Goal: Task Accomplishment & Management: Manage account settings

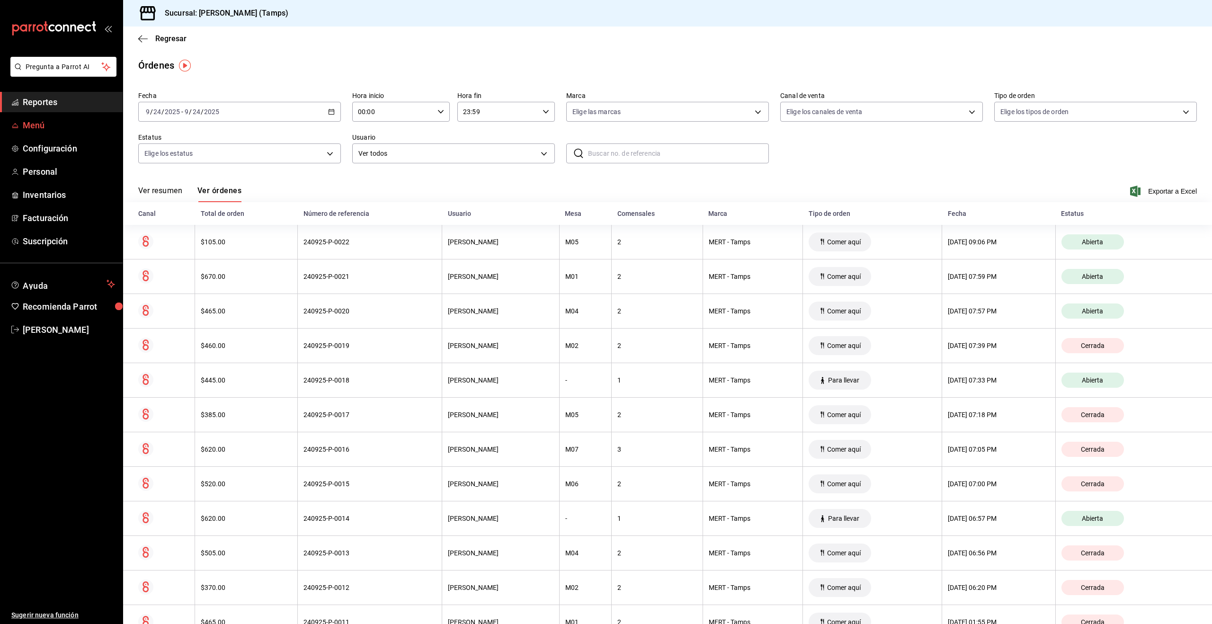
click at [37, 124] on span "Menú" at bounding box center [69, 125] width 92 height 13
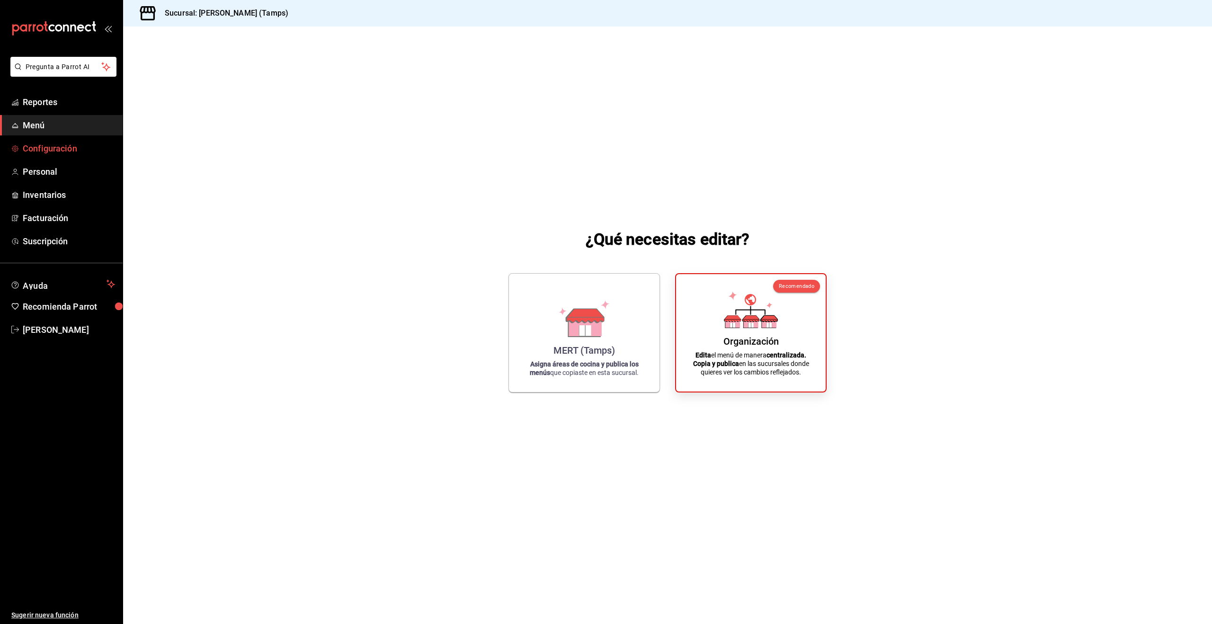
click at [51, 150] on span "Configuración" at bounding box center [69, 148] width 92 height 13
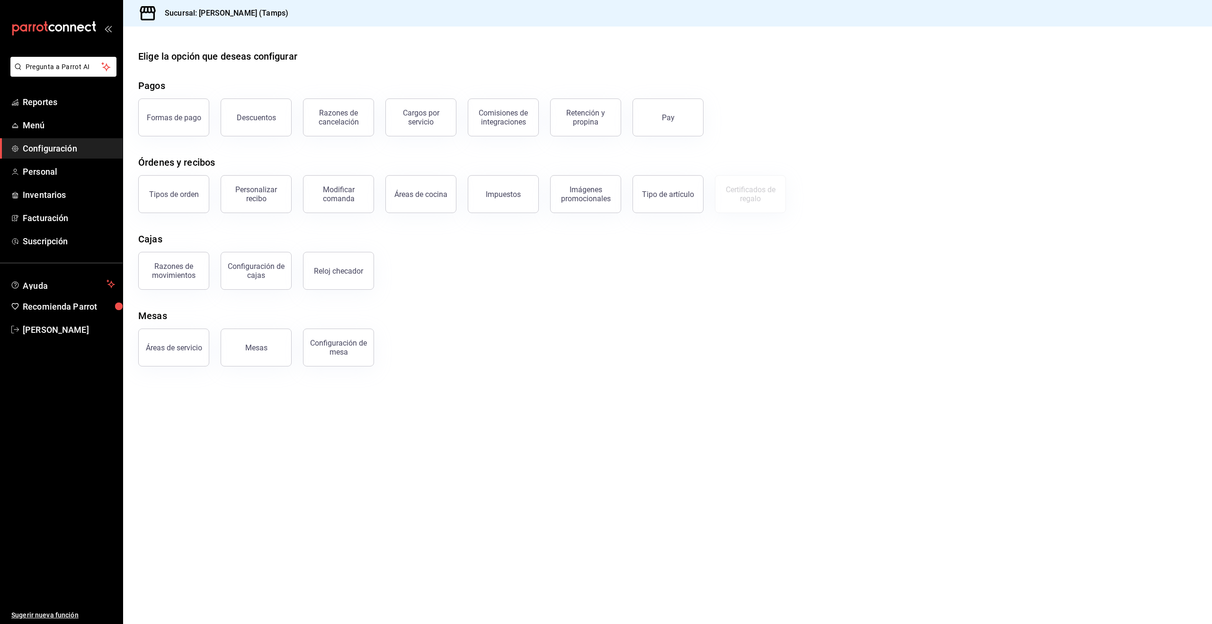
click at [259, 274] on div "Configuración de cajas" at bounding box center [256, 271] width 59 height 18
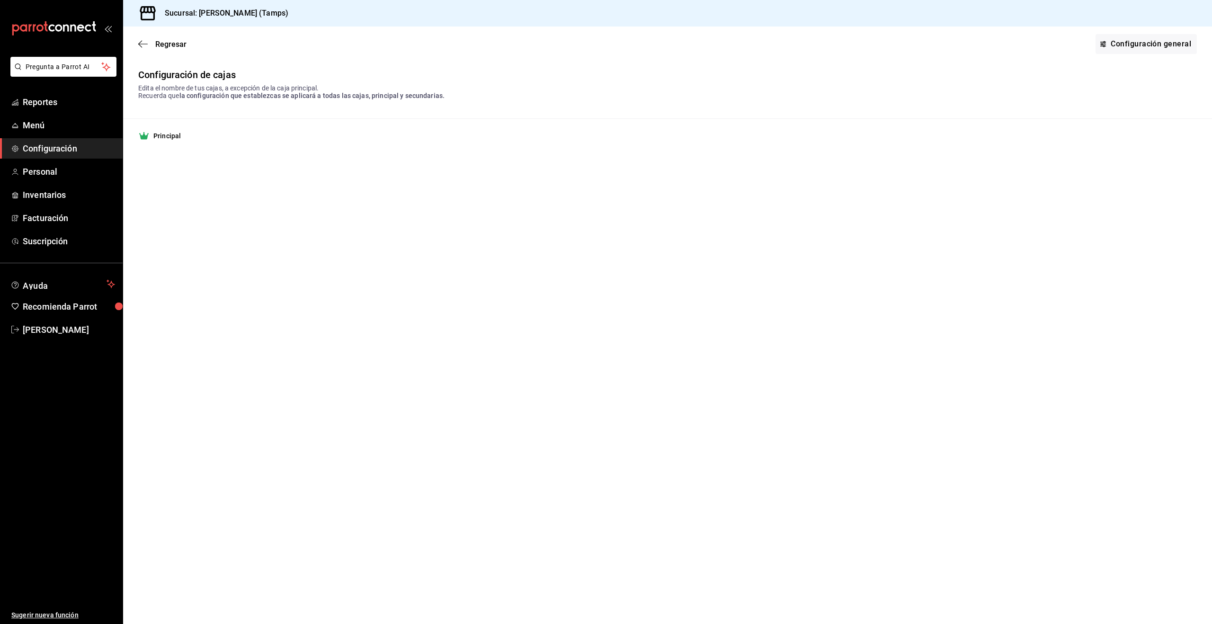
click at [163, 138] on strong "Principal" at bounding box center [166, 135] width 27 height 9
click at [1141, 47] on link "Configuración general" at bounding box center [1145, 44] width 101 height 20
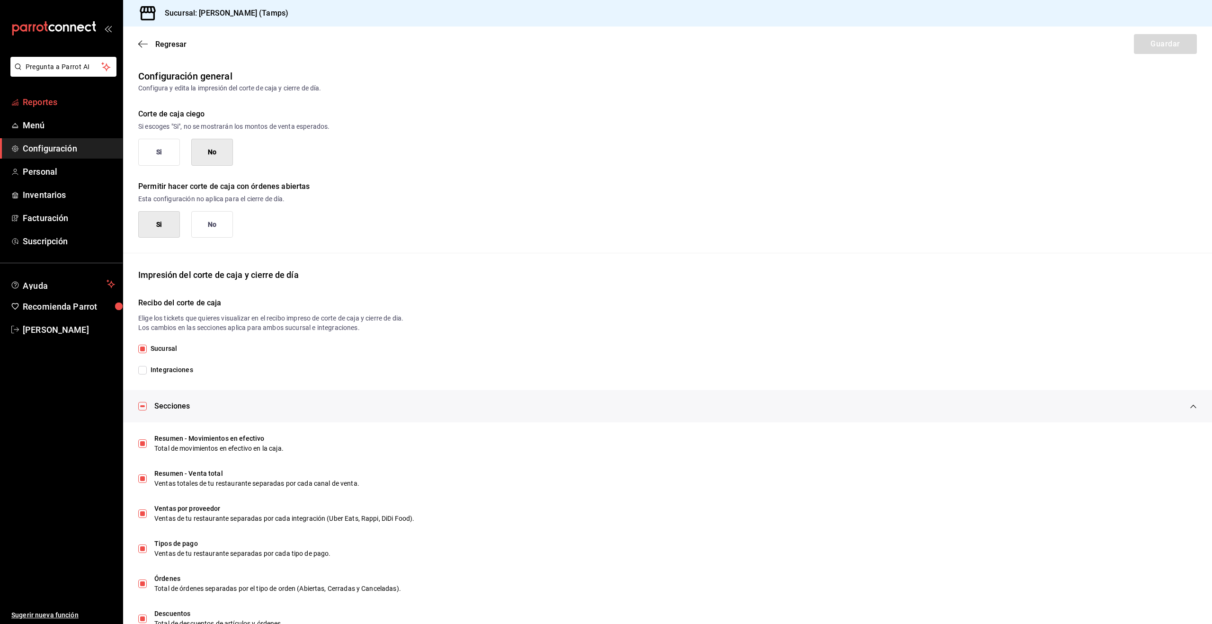
click at [42, 101] on span "Reportes" at bounding box center [69, 102] width 92 height 13
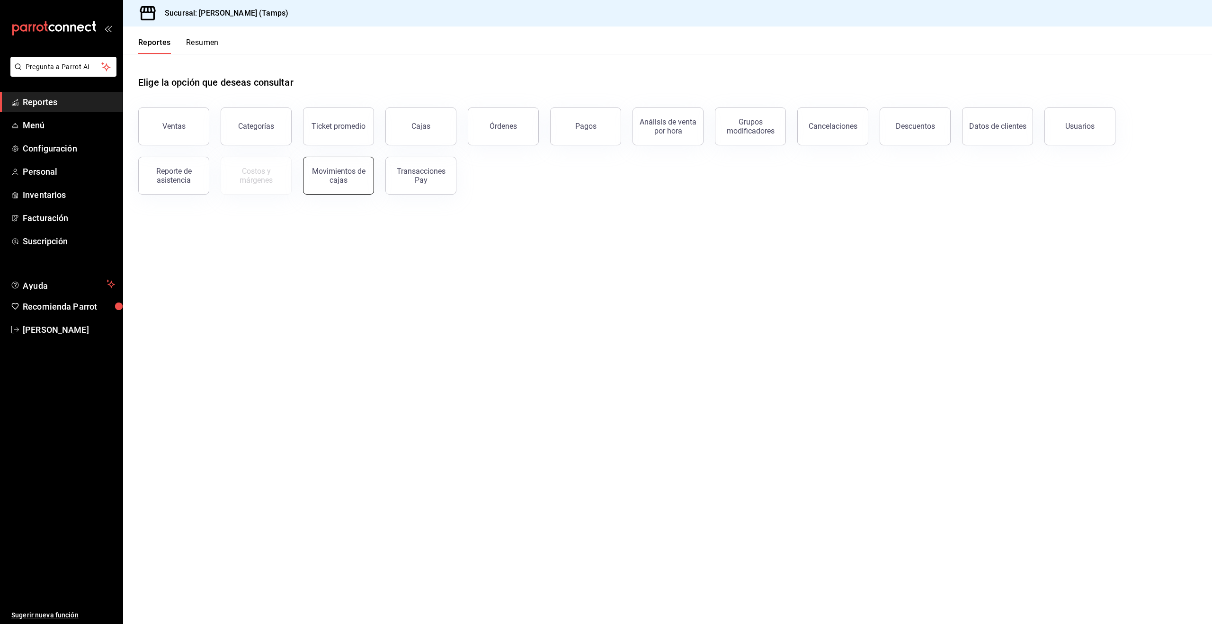
click at [342, 172] on div "Movimientos de cajas" at bounding box center [338, 176] width 59 height 18
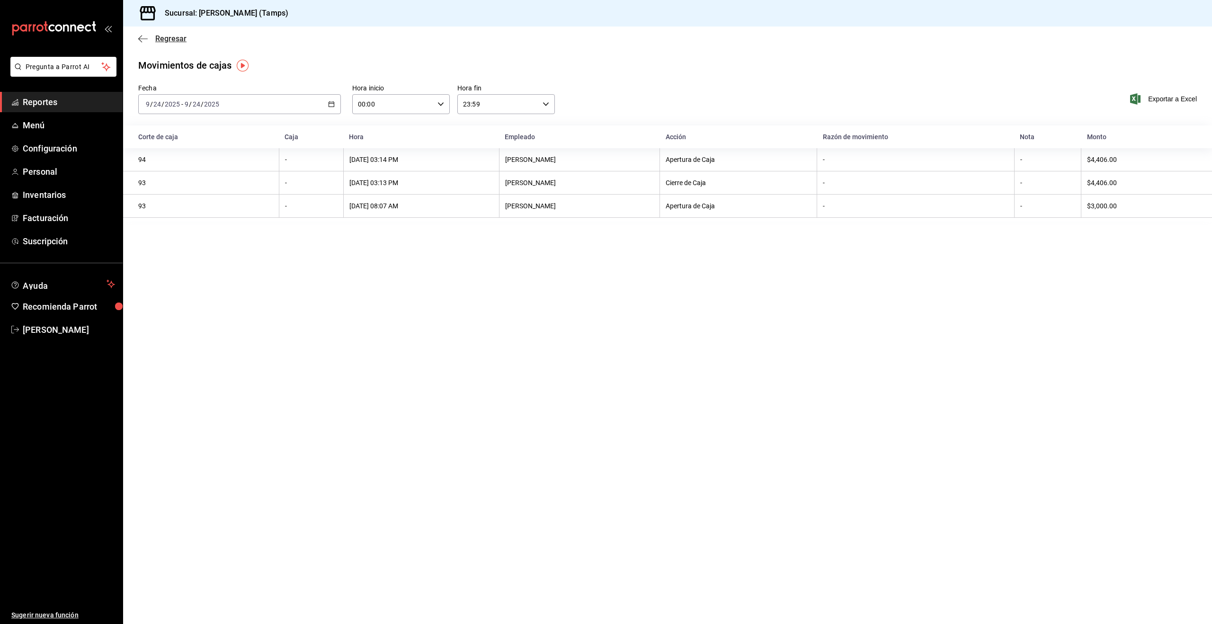
click at [163, 38] on span "Regresar" at bounding box center [170, 38] width 31 height 9
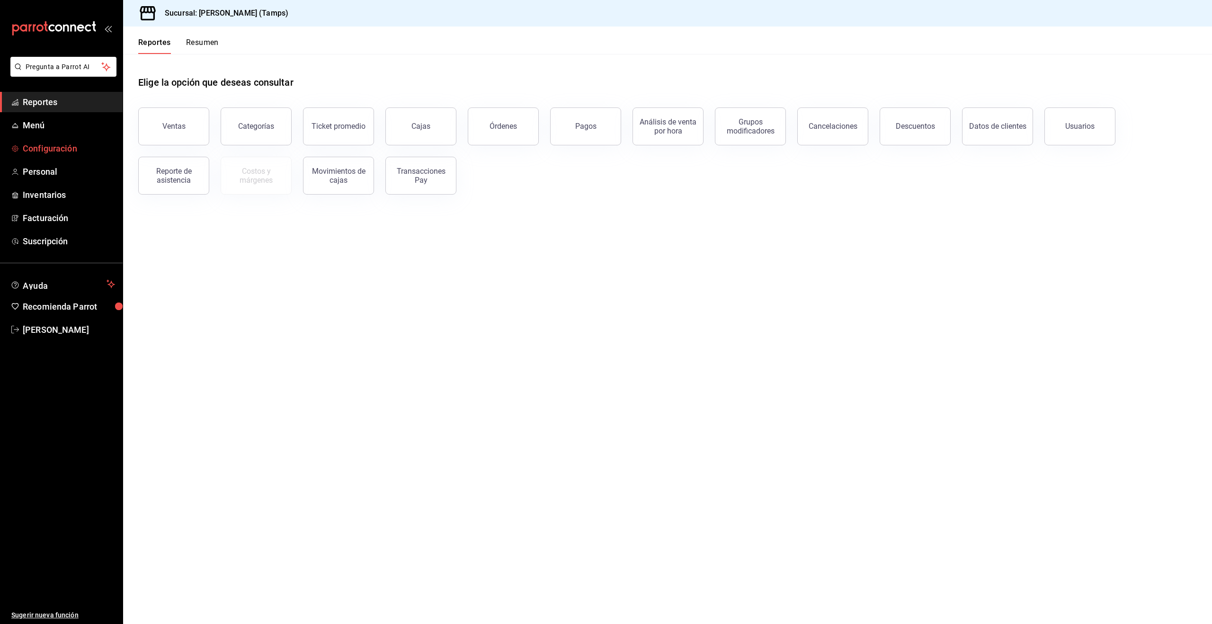
click at [62, 145] on span "Configuración" at bounding box center [69, 148] width 92 height 13
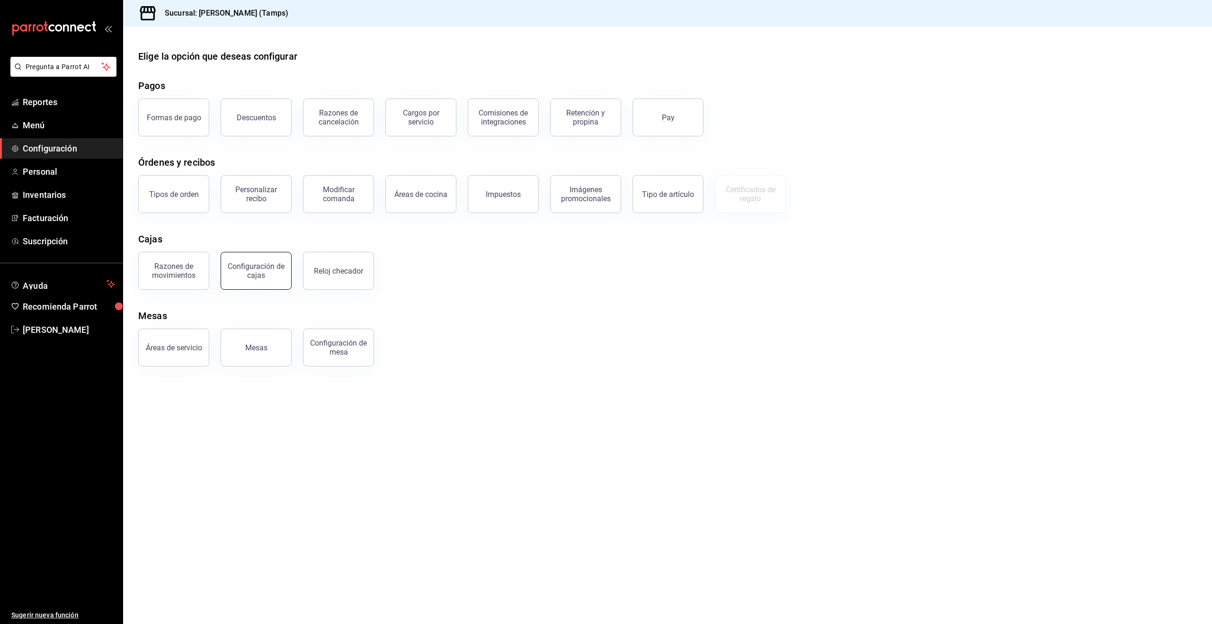
click at [261, 271] on div "Configuración de cajas" at bounding box center [256, 271] width 59 height 18
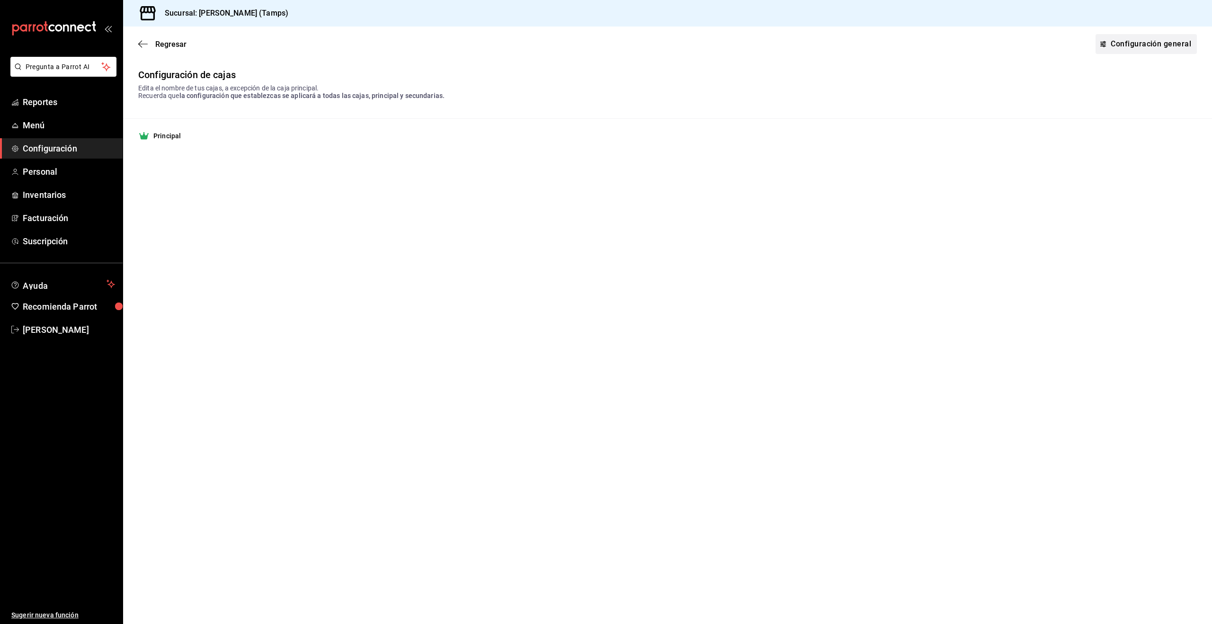
click at [1139, 43] on link "Configuración general" at bounding box center [1145, 44] width 101 height 20
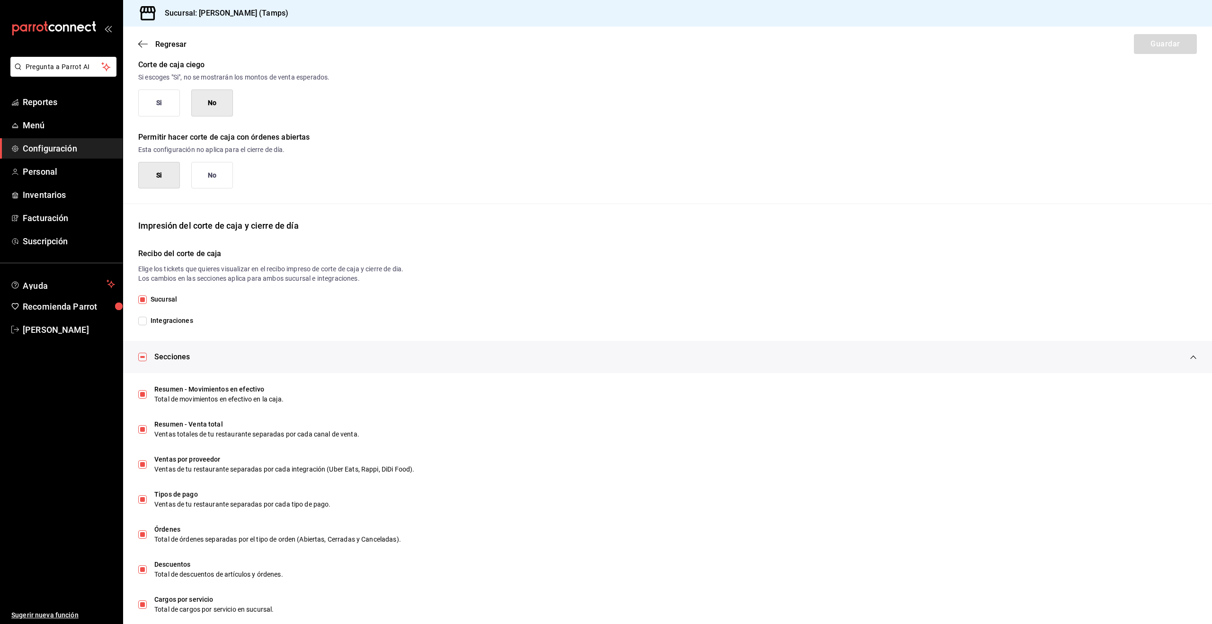
scroll to position [48, 0]
click at [210, 182] on button "No" at bounding box center [212, 176] width 42 height 27
click at [167, 181] on button "Si" at bounding box center [159, 176] width 42 height 27
click at [168, 177] on button "Si" at bounding box center [159, 176] width 42 height 27
click at [170, 181] on button "Si" at bounding box center [159, 176] width 42 height 27
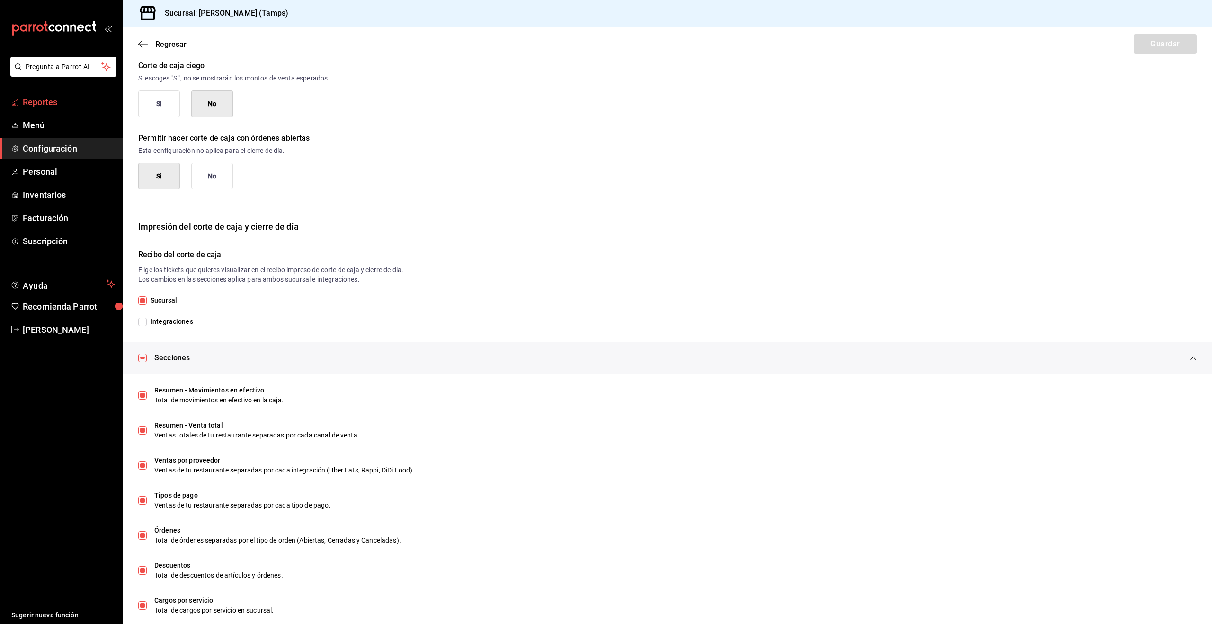
click at [47, 106] on span "Reportes" at bounding box center [69, 102] width 92 height 13
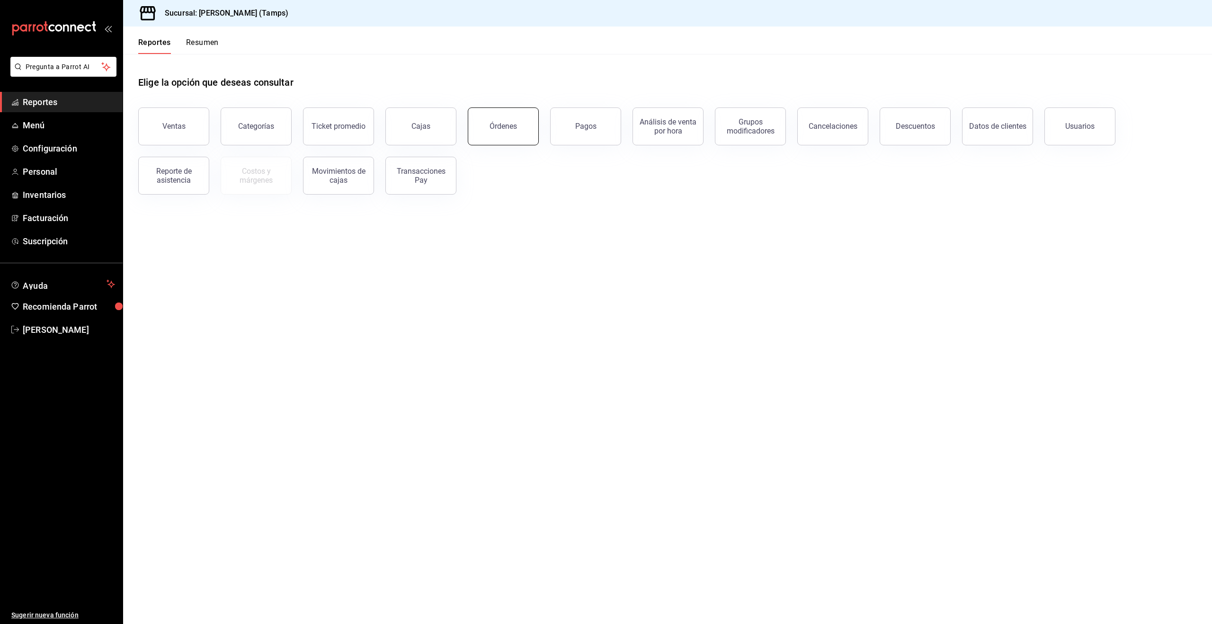
click at [503, 127] on div "Órdenes" at bounding box center [502, 126] width 27 height 9
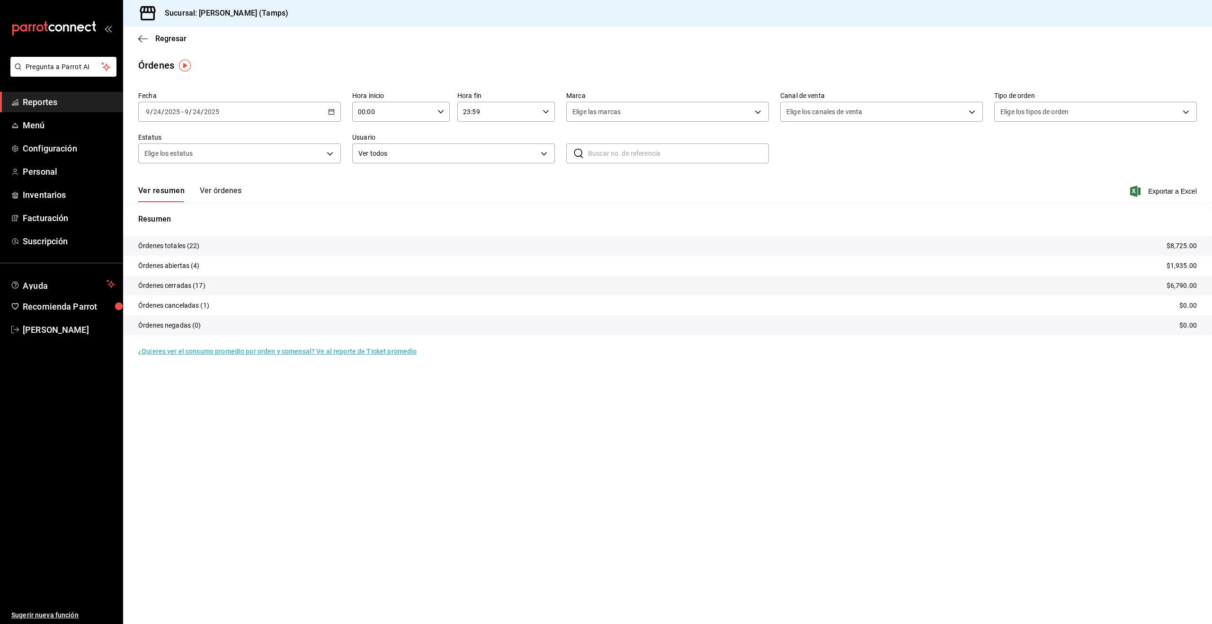
click at [218, 110] on input "2025" at bounding box center [211, 112] width 16 height 8
click at [182, 144] on span "Hoy" at bounding box center [182, 140] width 73 height 10
click at [207, 188] on button "Ver órdenes" at bounding box center [221, 194] width 42 height 16
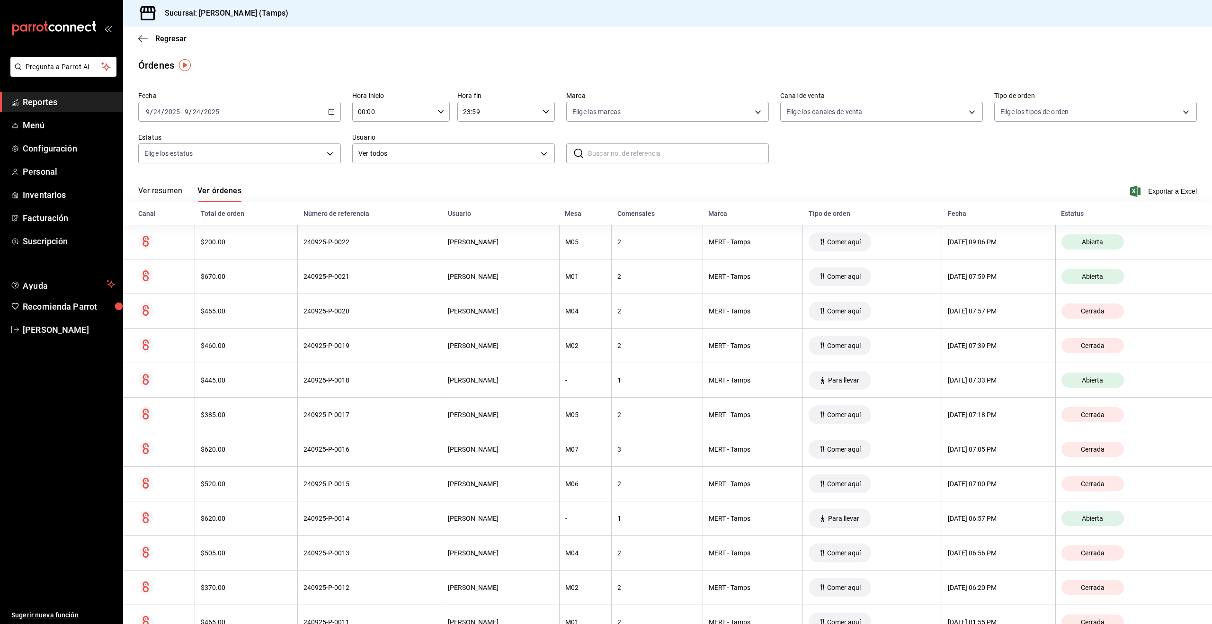
scroll to position [0, 0]
click at [192, 109] on input "24" at bounding box center [196, 111] width 9 height 8
click at [170, 144] on span "Hoy" at bounding box center [182, 140] width 73 height 10
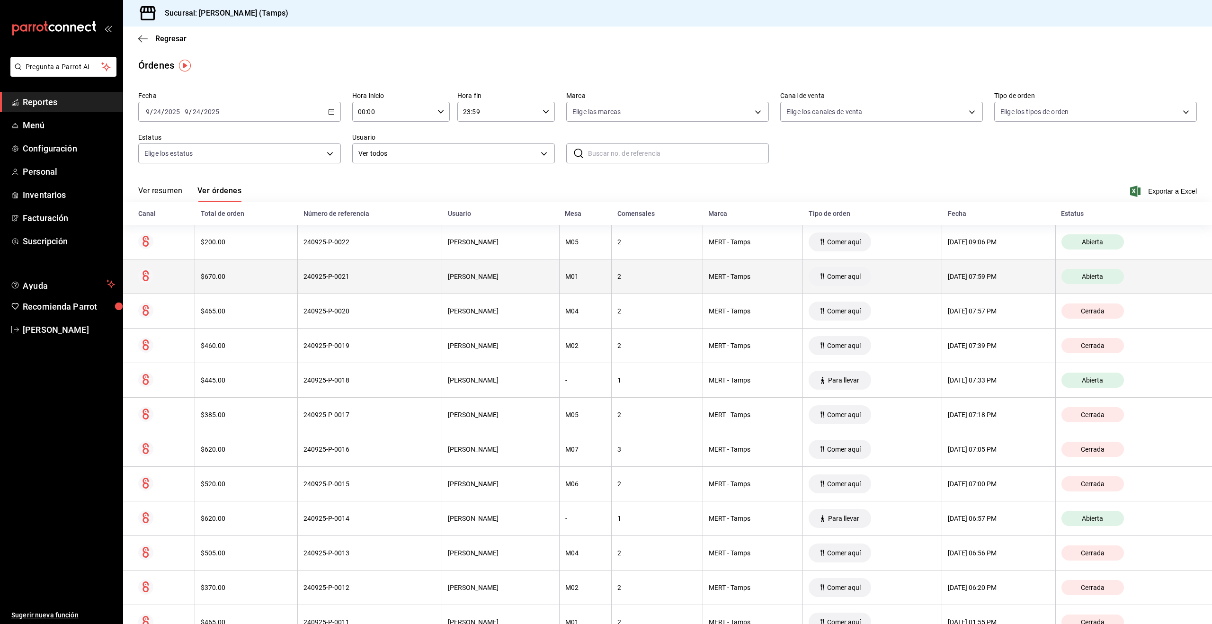
click at [947, 275] on div "[DATE] 07:59 PM" at bounding box center [998, 277] width 102 height 8
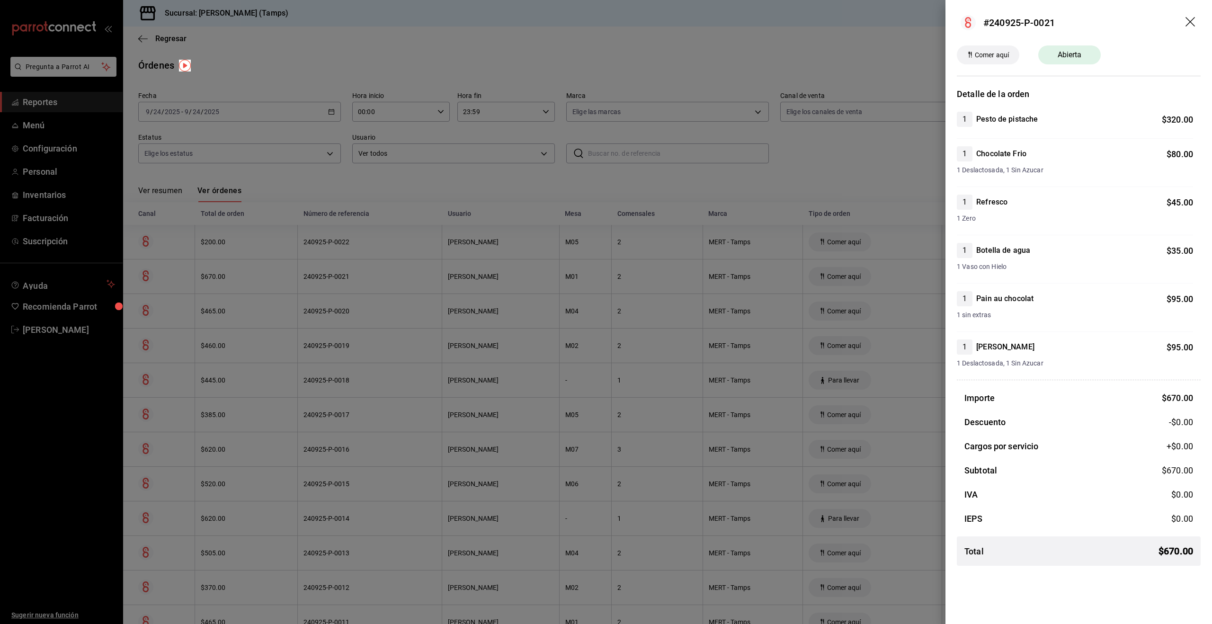
click at [1067, 59] on span "Abierta" at bounding box center [1069, 54] width 35 height 11
click at [992, 57] on span "Comer aquí" at bounding box center [992, 55] width 42 height 10
click at [1195, 25] on icon "drag" at bounding box center [1190, 22] width 11 height 11
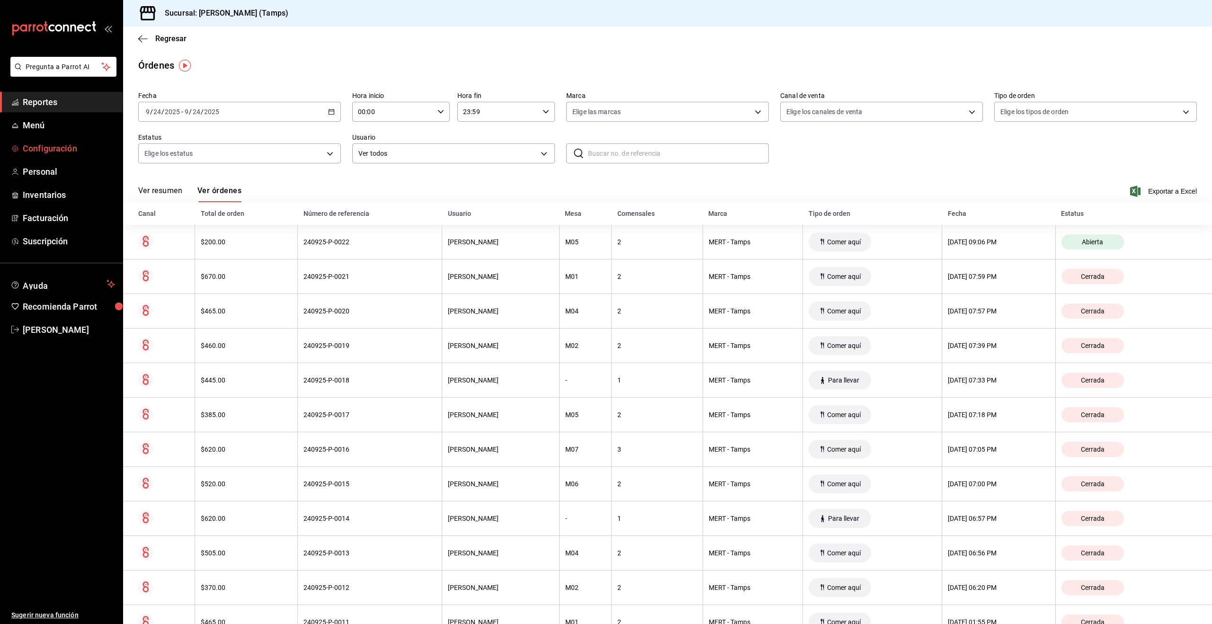
click at [47, 144] on span "Configuración" at bounding box center [69, 148] width 92 height 13
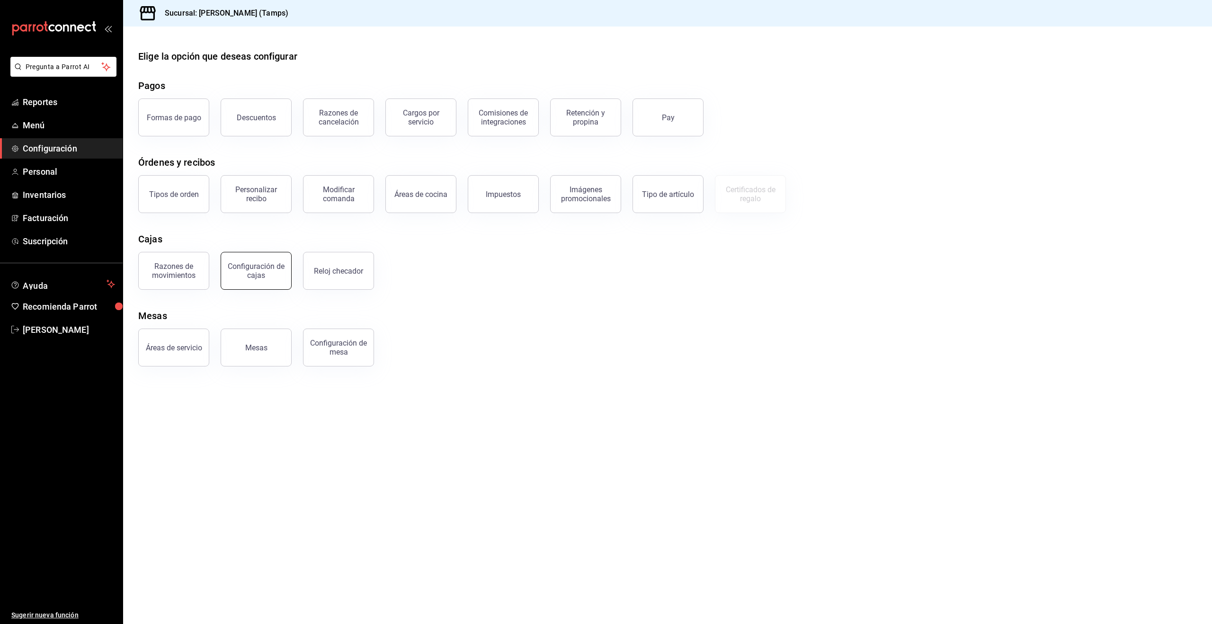
click at [249, 268] on div "Configuración de cajas" at bounding box center [256, 271] width 59 height 18
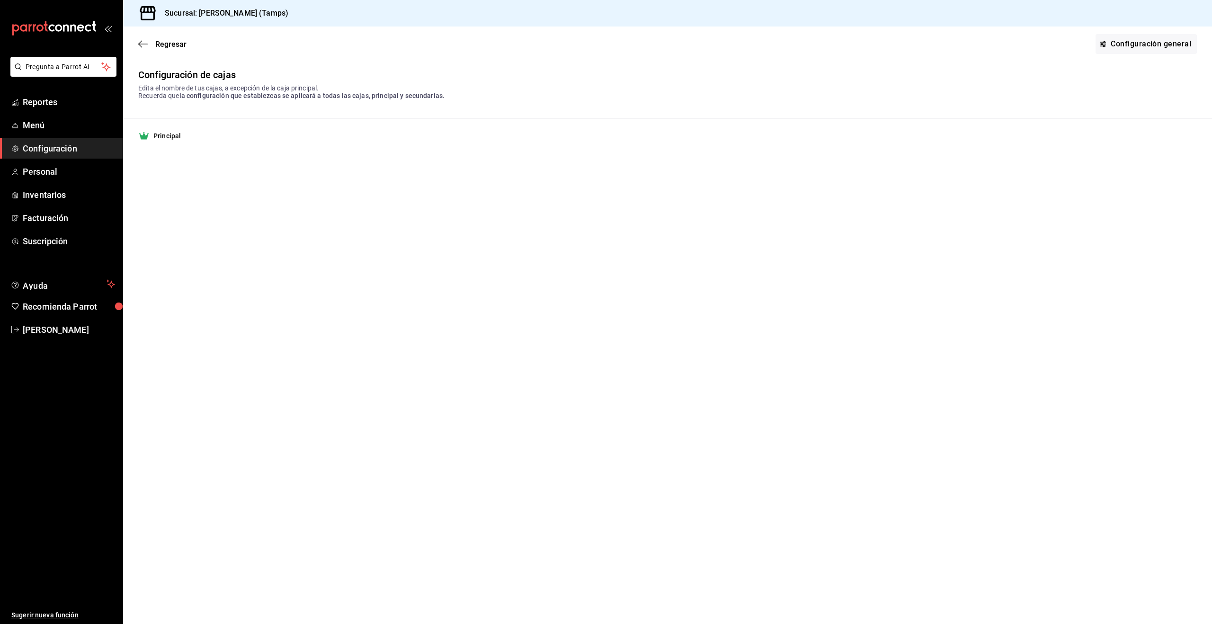
click at [1138, 41] on link "Configuración general" at bounding box center [1145, 44] width 101 height 20
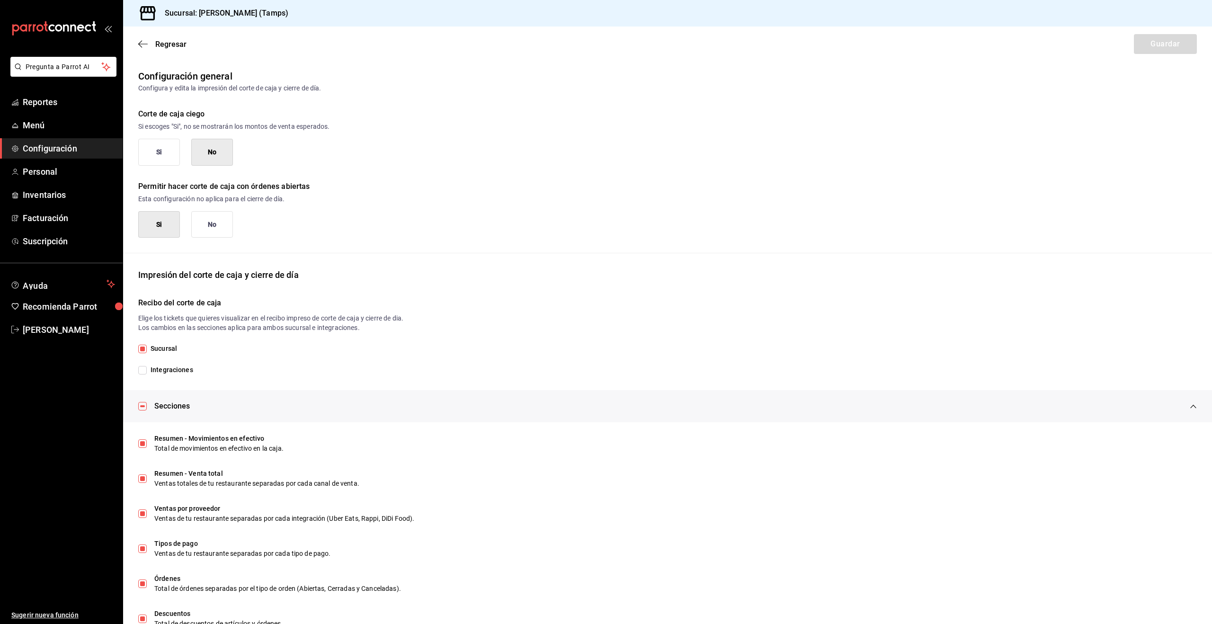
click at [170, 225] on button "Si" at bounding box center [159, 224] width 42 height 27
click at [1152, 46] on div "Regresar Guardar" at bounding box center [667, 44] width 1088 height 35
click at [212, 225] on button "No" at bounding box center [212, 224] width 42 height 27
click at [151, 224] on button "Si" at bounding box center [159, 224] width 42 height 27
drag, startPoint x: 173, startPoint y: 228, endPoint x: 167, endPoint y: 227, distance: 6.2
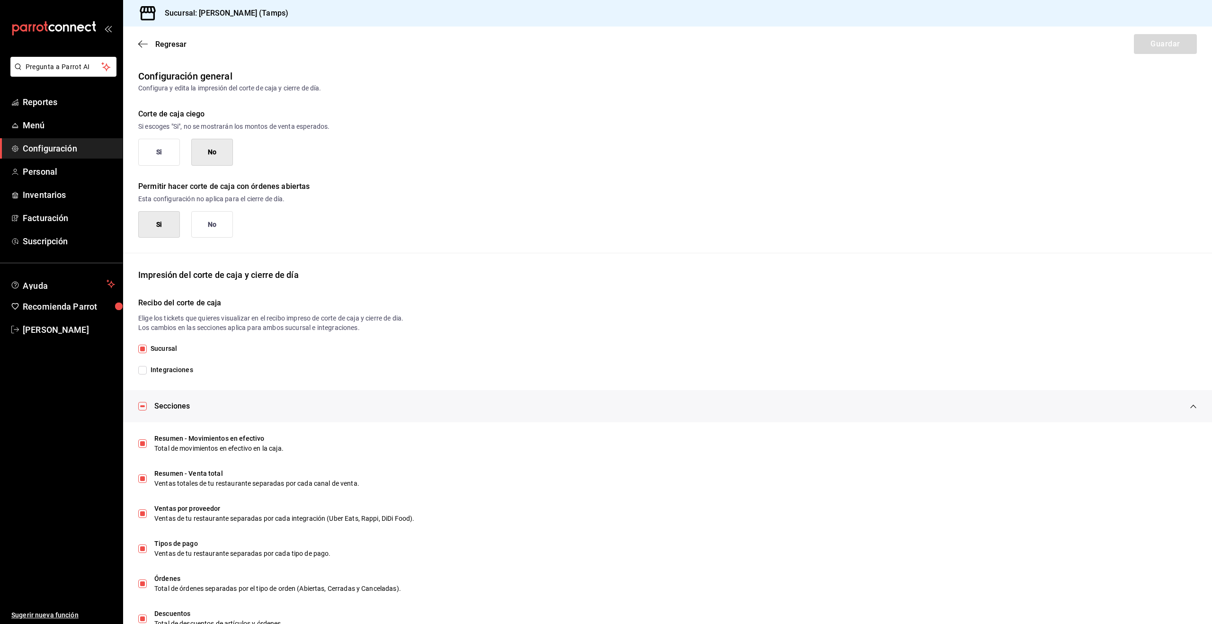
click at [168, 227] on button "Si" at bounding box center [159, 224] width 42 height 27
click at [38, 101] on span "Reportes" at bounding box center [69, 102] width 92 height 13
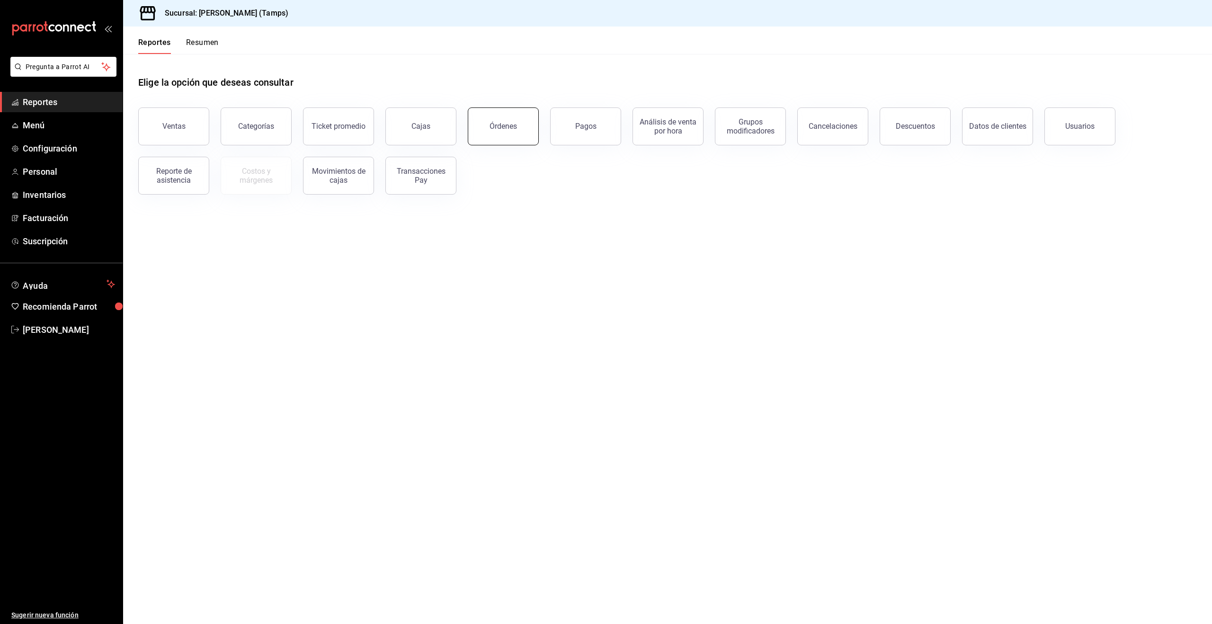
click at [522, 130] on button "Órdenes" at bounding box center [503, 126] width 71 height 38
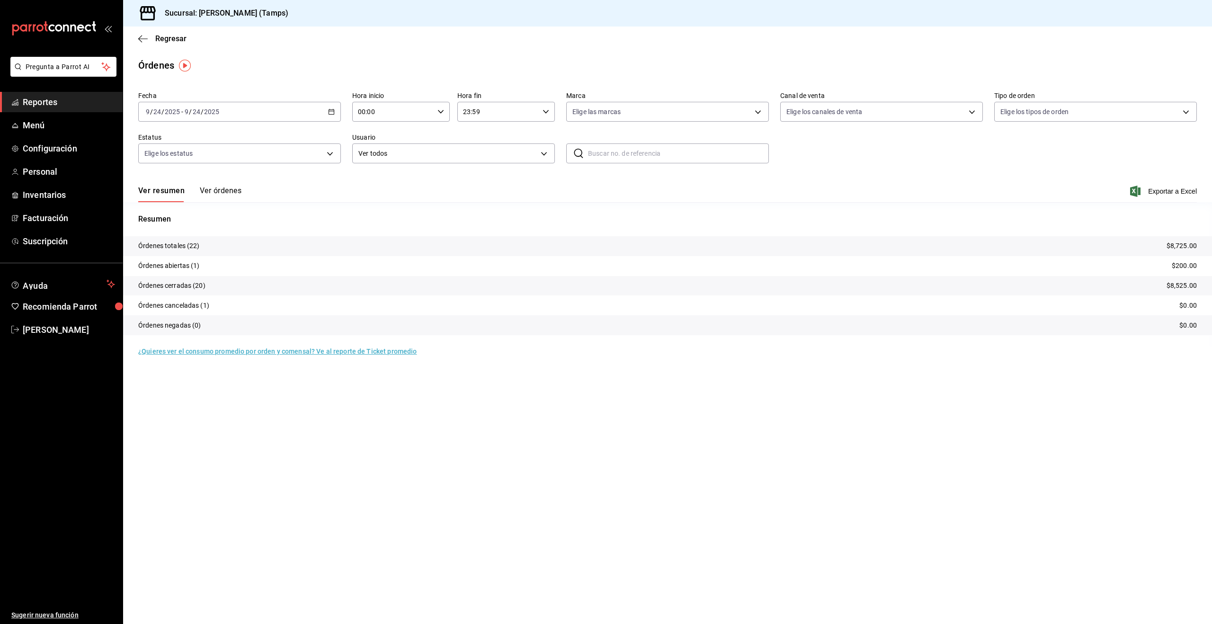
drag, startPoint x: 209, startPoint y: 191, endPoint x: 253, endPoint y: 196, distance: 44.3
click at [209, 191] on button "Ver órdenes" at bounding box center [221, 194] width 42 height 16
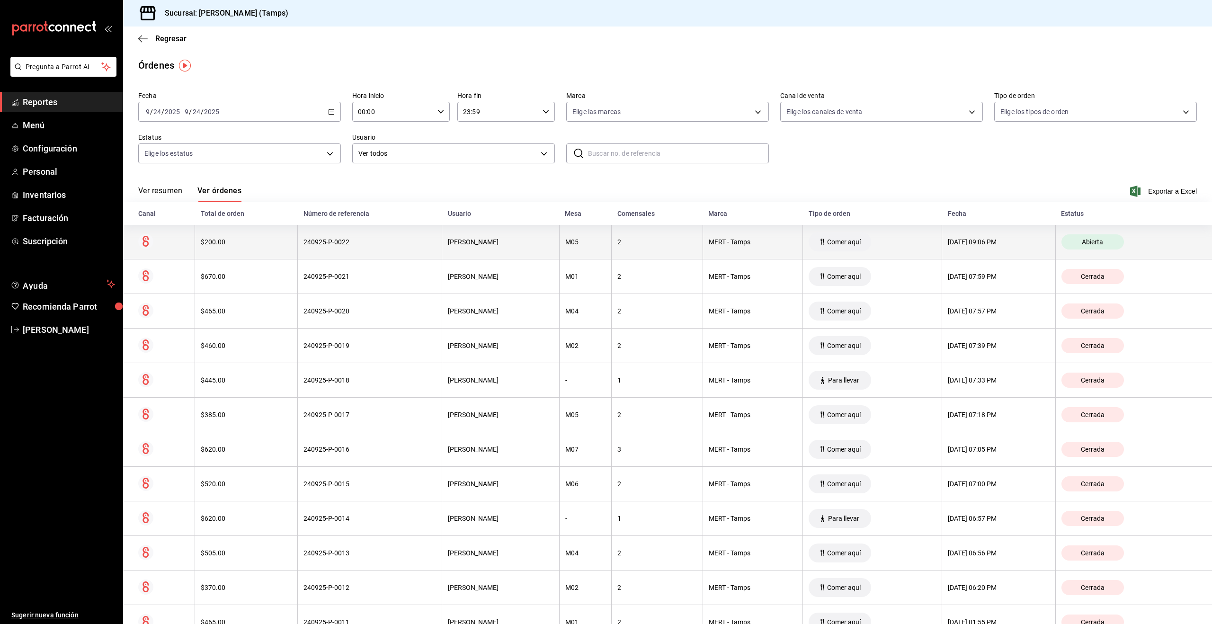
click at [633, 249] on th "2" at bounding box center [656, 242] width 91 height 35
